Goal: Transaction & Acquisition: Obtain resource

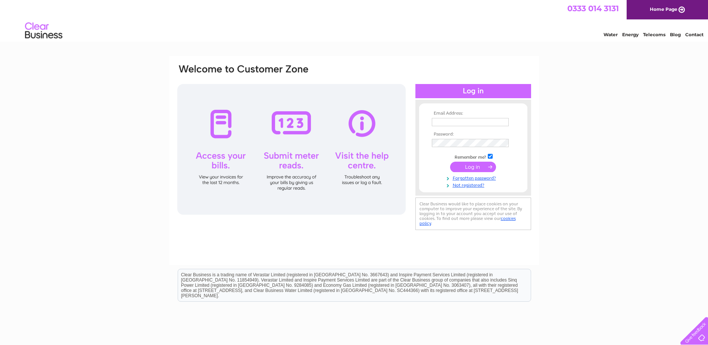
type input "[EMAIL_ADDRESS][DOMAIN_NAME]"
click at [479, 167] on input "submit" at bounding box center [473, 167] width 46 height 10
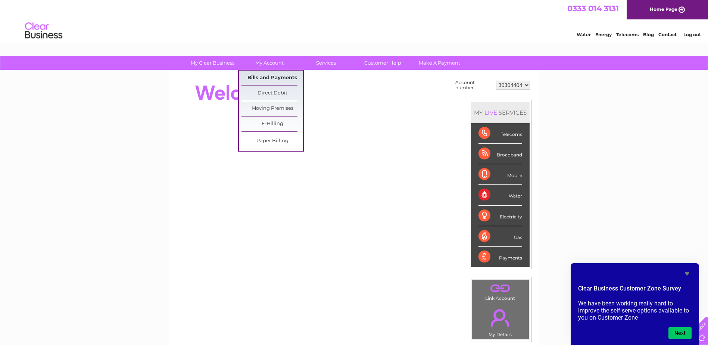
click at [274, 73] on link "Bills and Payments" at bounding box center [273, 78] width 62 height 15
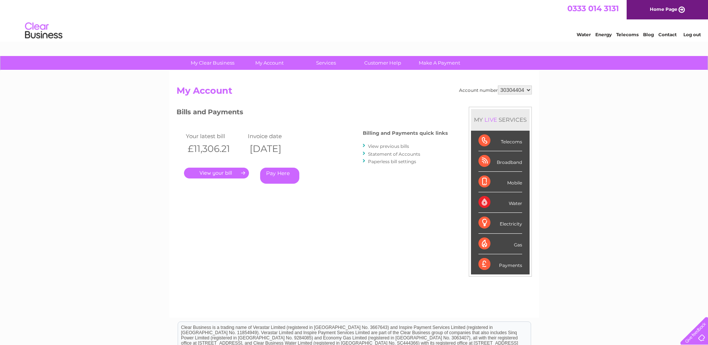
click at [217, 174] on link "." at bounding box center [216, 173] width 65 height 11
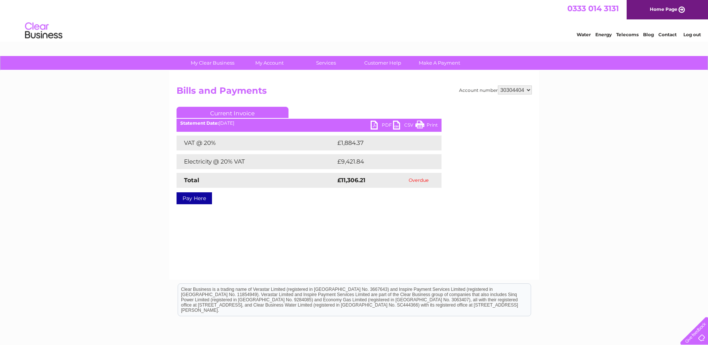
click at [380, 126] on link "PDF" at bounding box center [382, 126] width 22 height 11
